Goal: Register for event/course

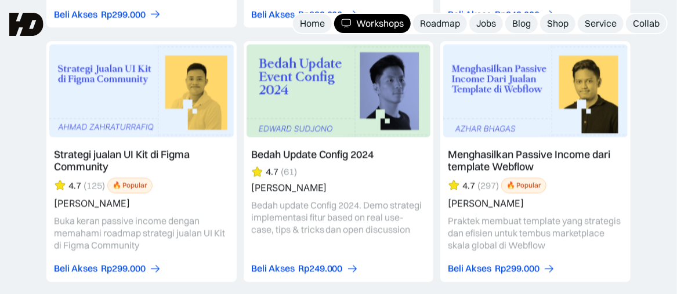
scroll to position [2681, 0]
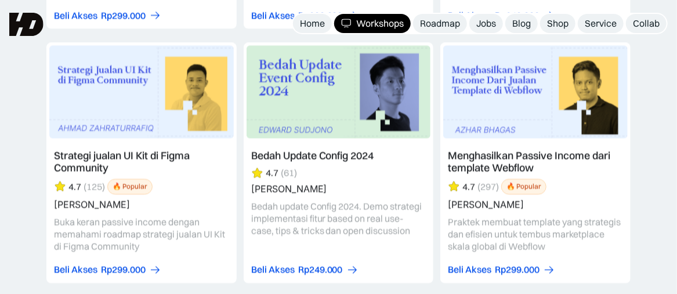
click at [302, 74] on link at bounding box center [339, 162] width 190 height 241
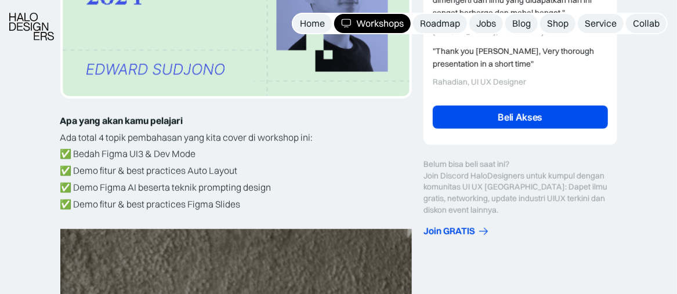
scroll to position [279, 0]
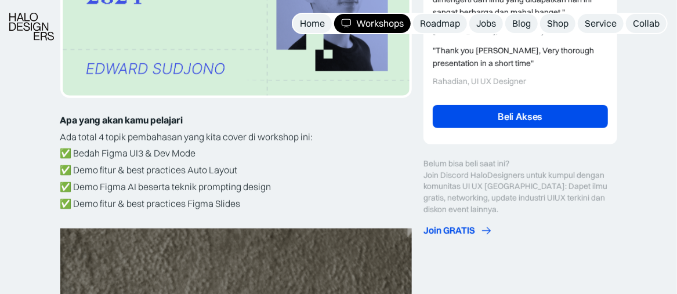
click at [442, 228] on div "Join GRATIS" at bounding box center [450, 231] width 52 height 12
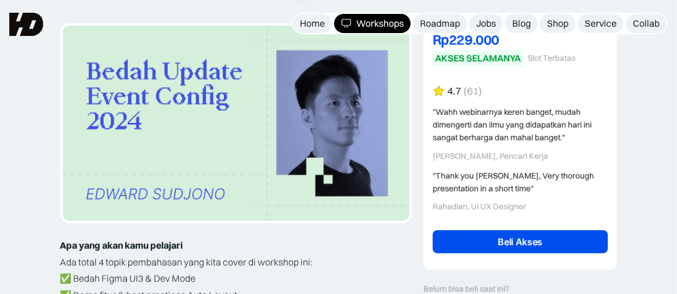
scroll to position [148, 0]
